Goal: Task Accomplishment & Management: Manage account settings

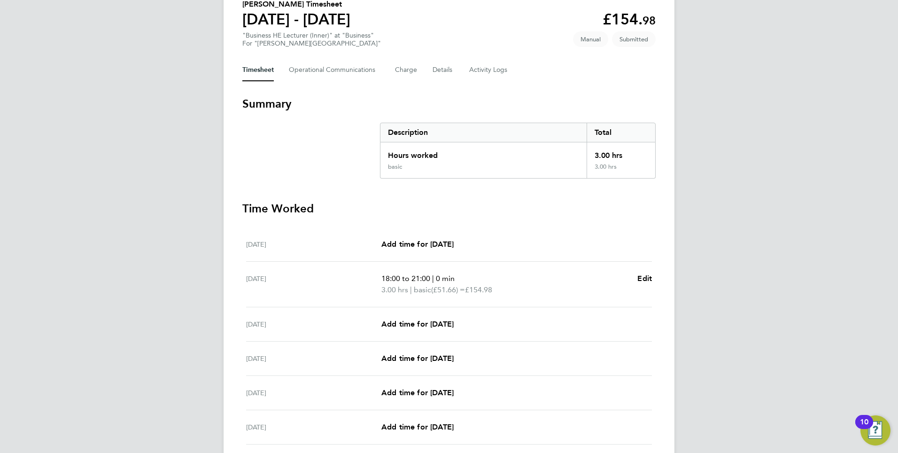
scroll to position [94, 0]
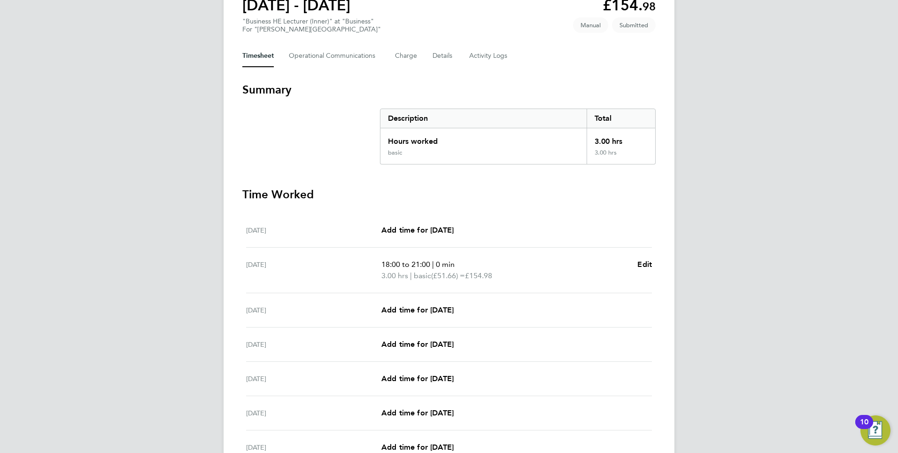
click at [403, 261] on span "18:00 to 21:00" at bounding box center [405, 264] width 49 height 9
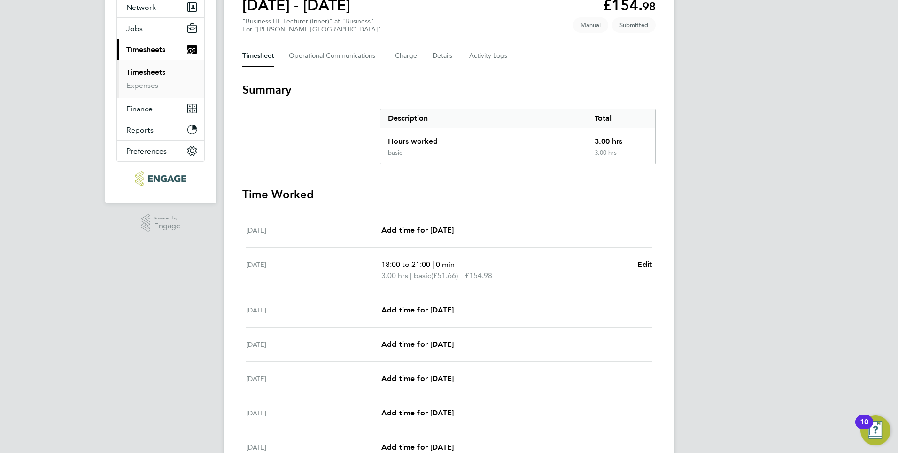
click at [151, 74] on link "Timesheets" at bounding box center [145, 72] width 39 height 9
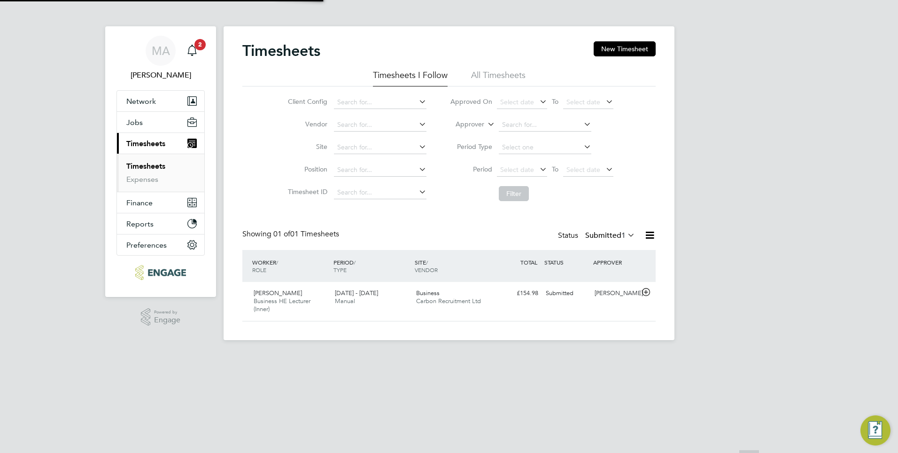
scroll to position [24, 82]
click at [279, 295] on span "[PERSON_NAME]" at bounding box center [277, 293] width 48 height 8
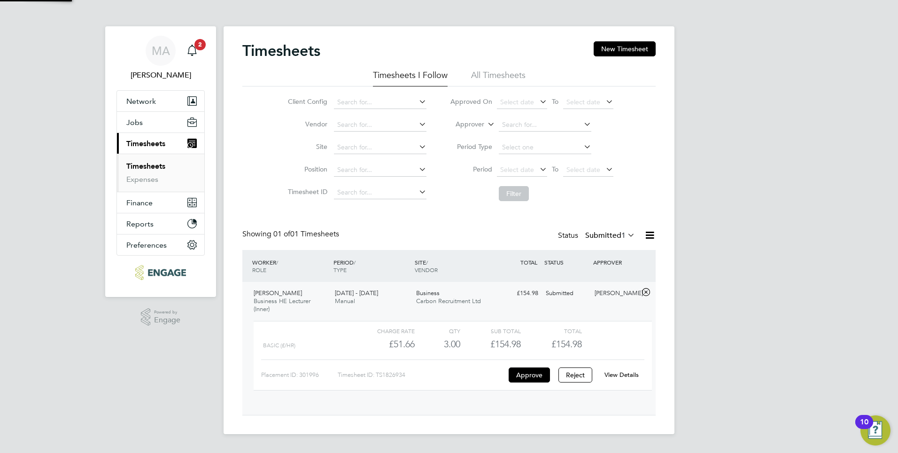
scroll to position [16, 92]
click at [432, 375] on button "Approve" at bounding box center [528, 374] width 41 height 15
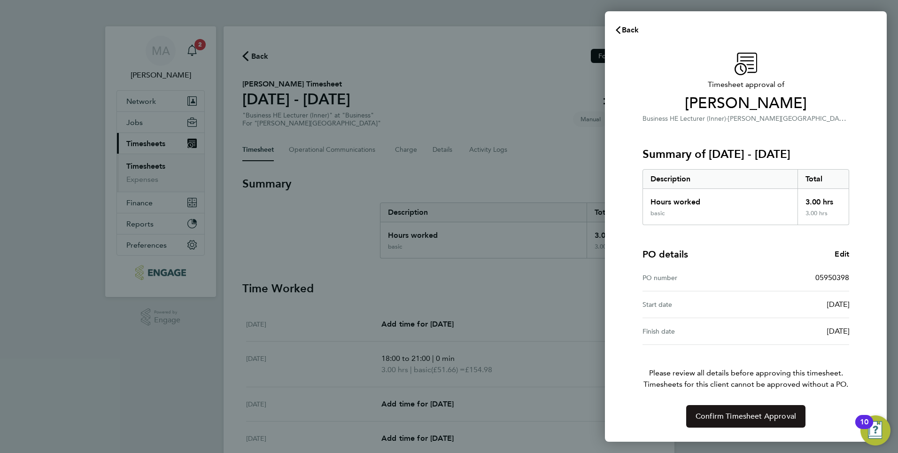
click at [750, 415] on span "Confirm Timesheet Approval" at bounding box center [745, 415] width 100 height 9
